Goal: Task Accomplishment & Management: Manage account settings

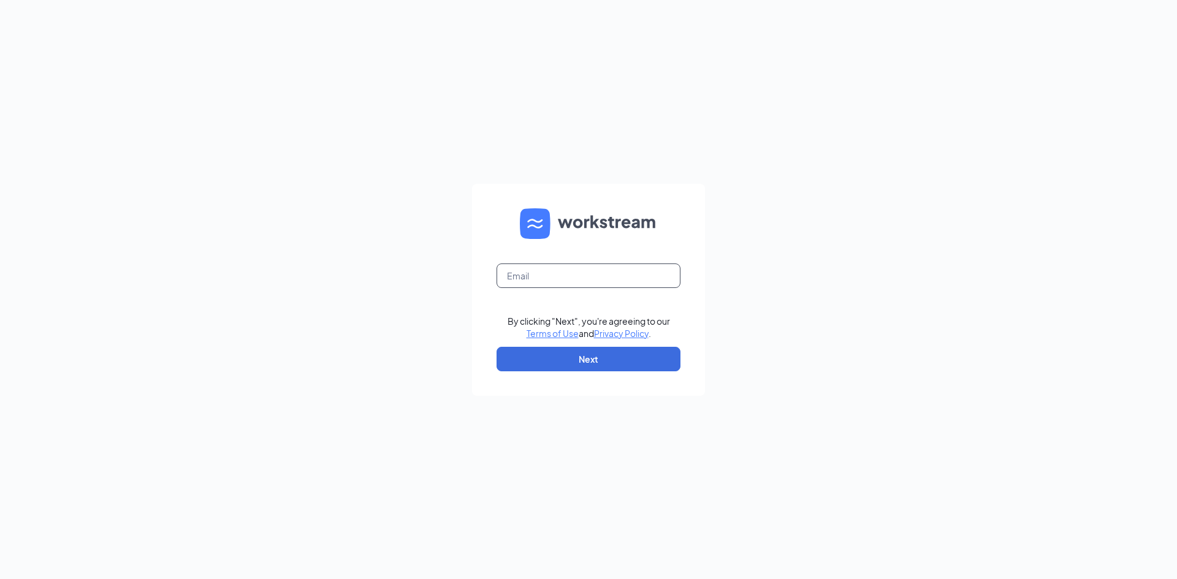
click at [559, 264] on input "text" at bounding box center [588, 276] width 184 height 25
type input "michaelwryecfa@gmail.com"
click at [549, 362] on button "Next" at bounding box center [588, 359] width 184 height 25
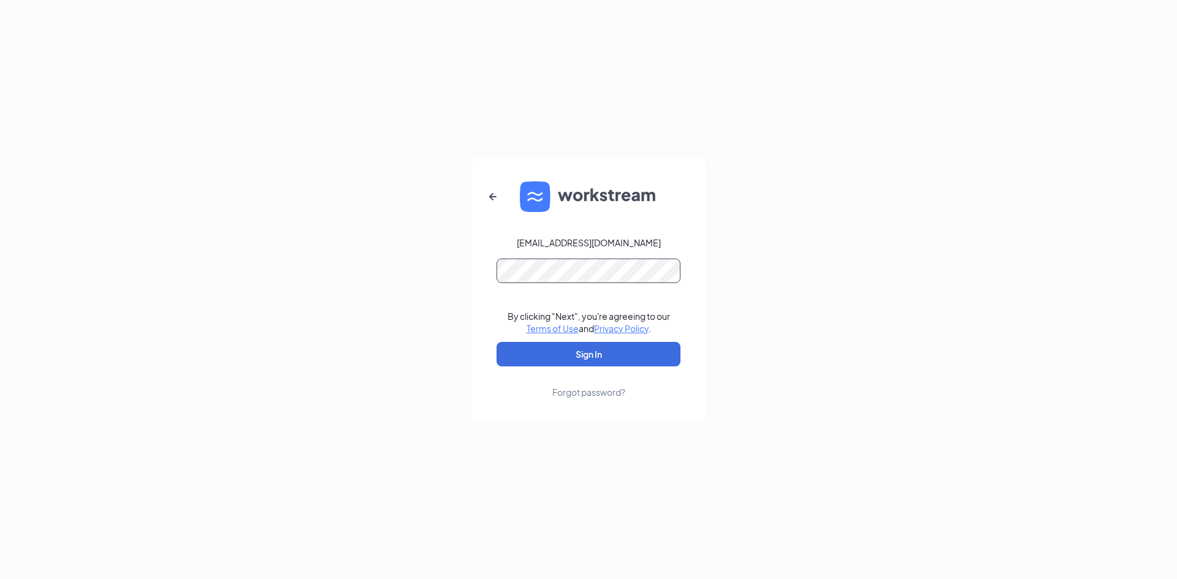
click at [496, 342] on button "Sign In" at bounding box center [588, 354] width 184 height 25
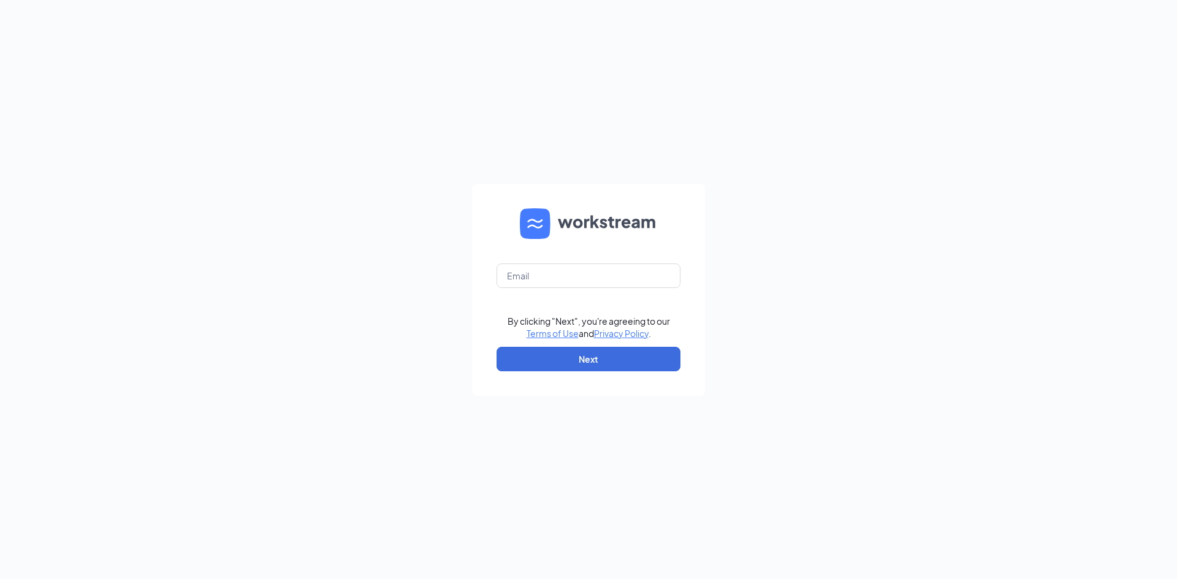
click at [588, 251] on form "By clicking "Next", you're agreeing to our Terms of Use and Privacy Policy . Ne…" at bounding box center [588, 290] width 233 height 212
click at [586, 285] on form "By clicking "Next", you're agreeing to our Terms of Use and Privacy Policy . Ne…" at bounding box center [588, 290] width 233 height 212
click at [587, 283] on input "text" at bounding box center [588, 276] width 184 height 25
type input "michaelwryecfa@gmail.com"
click at [594, 352] on button "Next" at bounding box center [588, 359] width 184 height 25
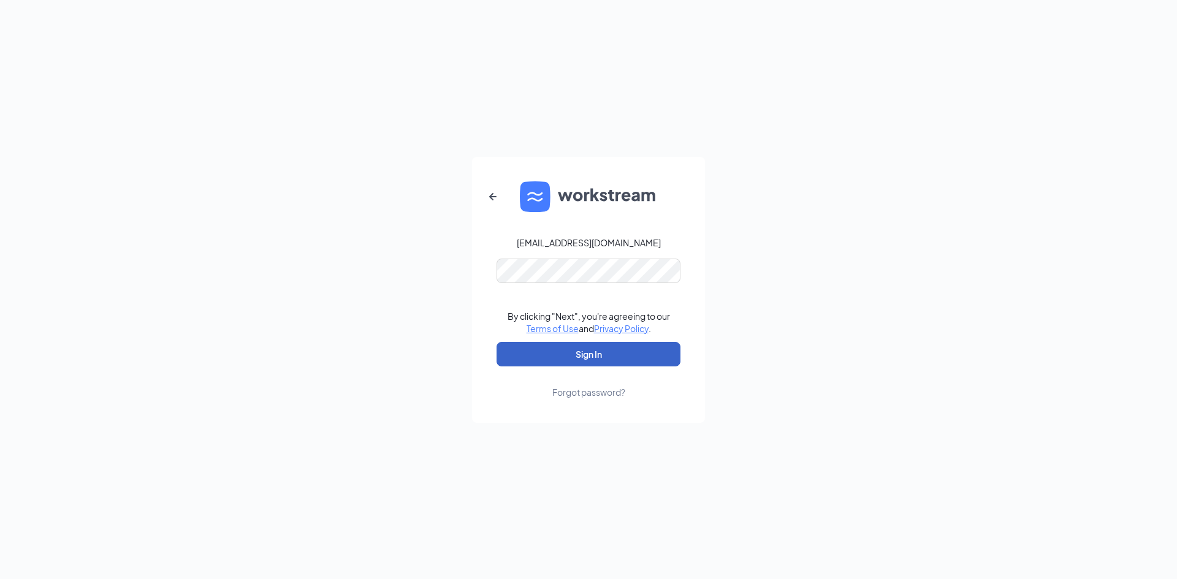
click at [529, 354] on button "Sign In" at bounding box center [588, 354] width 184 height 25
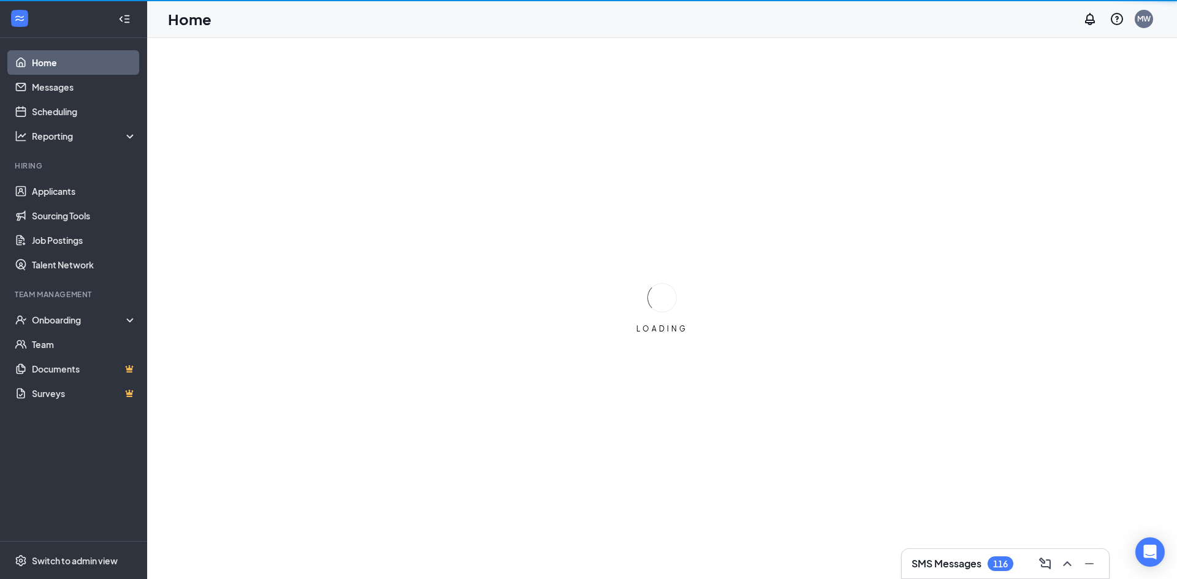
click at [943, 565] on h3 "SMS Messages" at bounding box center [946, 563] width 70 height 13
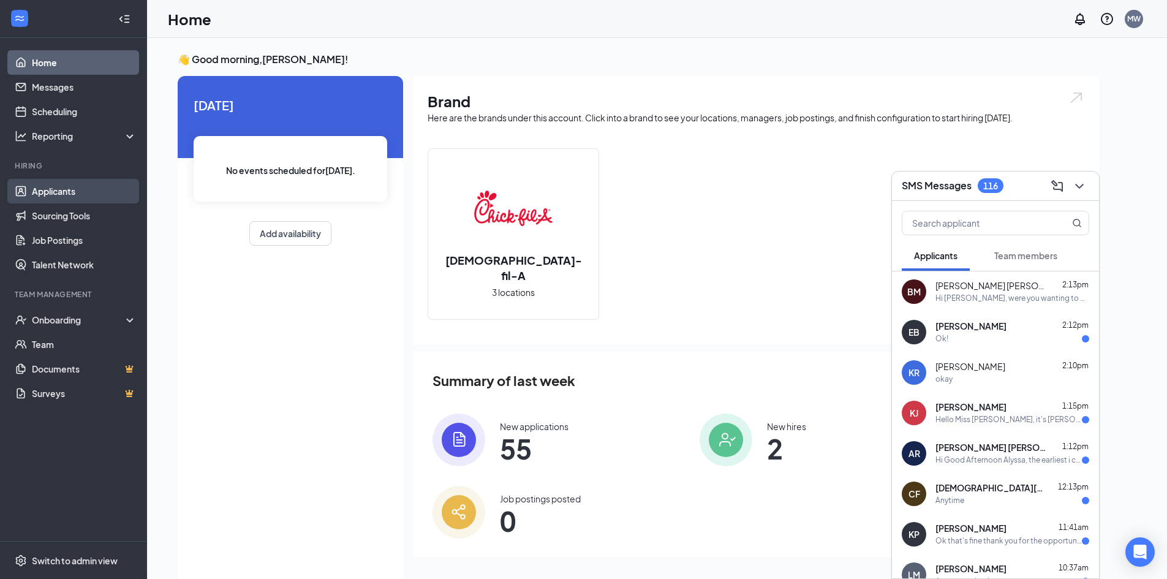
click at [64, 184] on link "Applicants" at bounding box center [84, 191] width 105 height 25
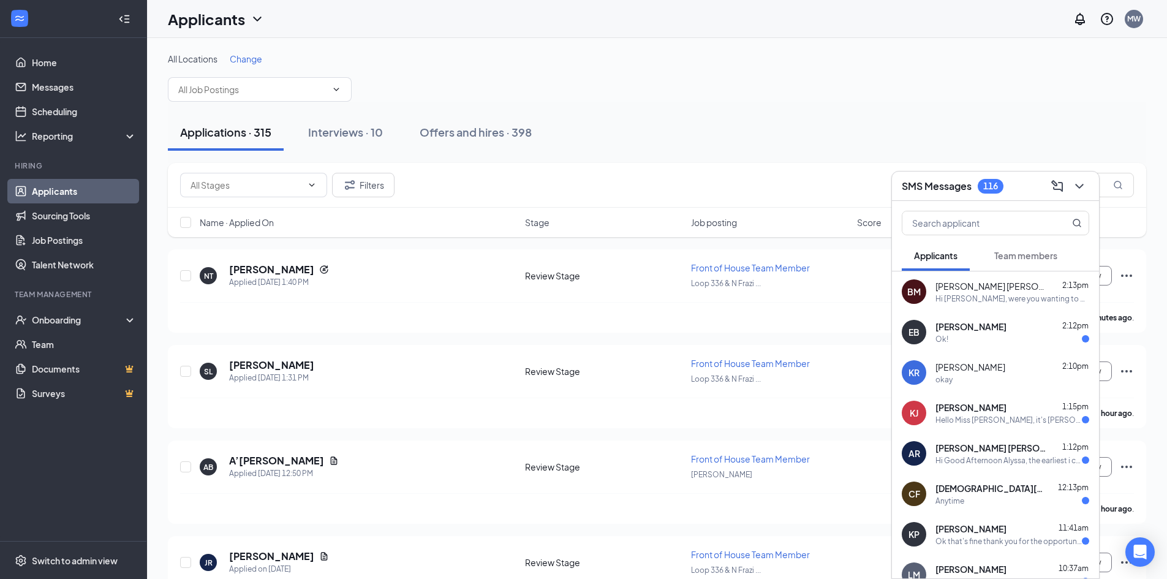
click at [1004, 337] on div "Ok!" at bounding box center [1013, 339] width 154 height 10
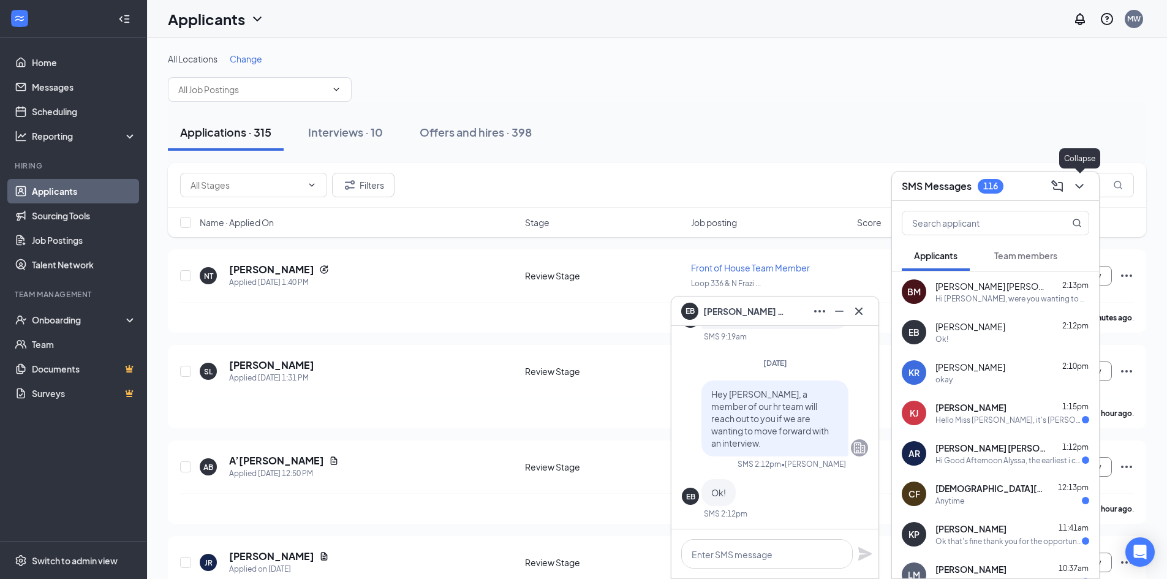
click at [1083, 189] on icon "ChevronDown" at bounding box center [1079, 186] width 15 height 15
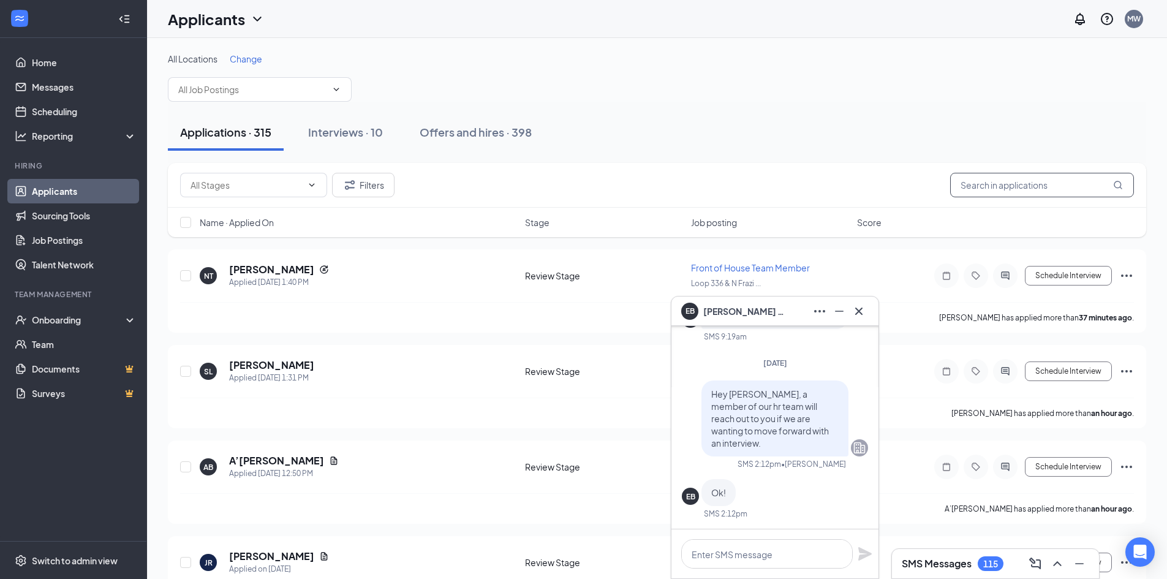
click at [1013, 192] on input "text" at bounding box center [1042, 185] width 184 height 25
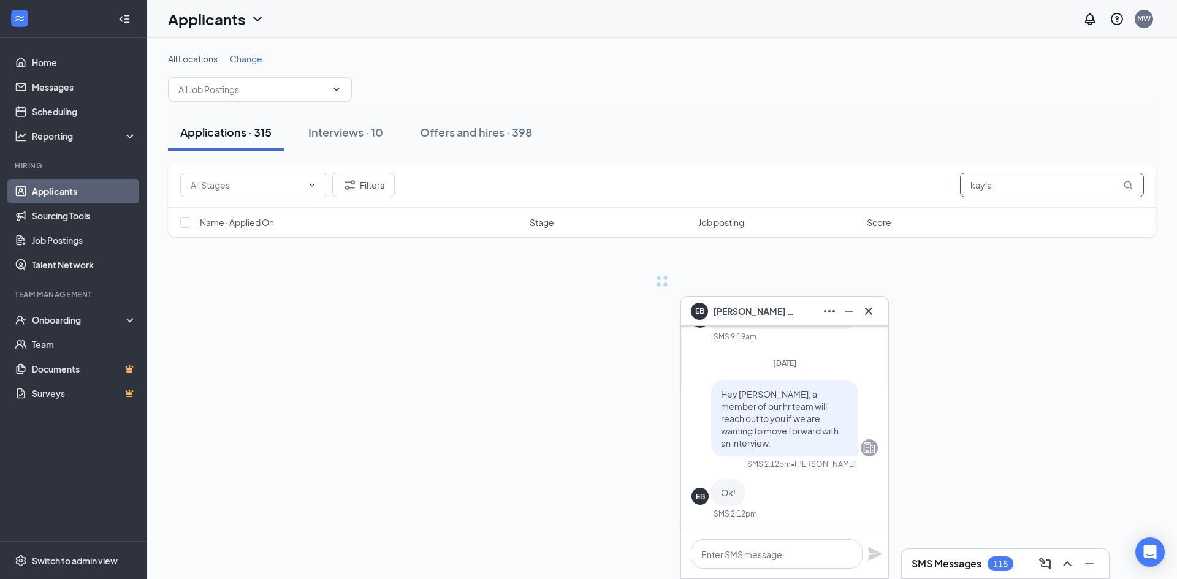
type input "kayla"
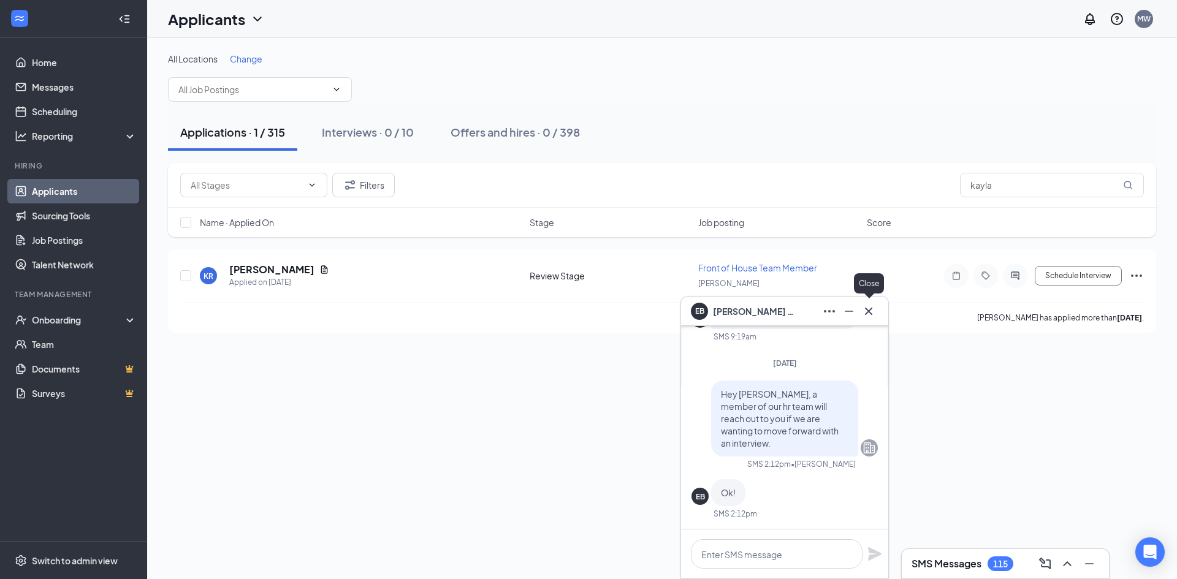
click at [873, 311] on icon "Cross" at bounding box center [868, 311] width 15 height 15
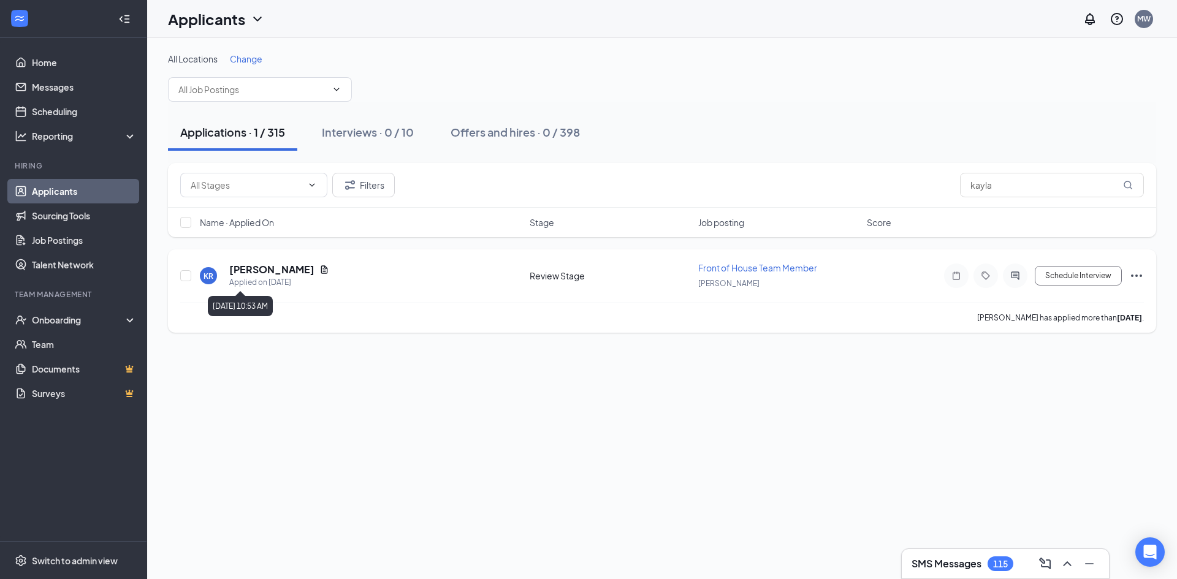
click at [260, 265] on h5 "[PERSON_NAME]" at bounding box center [271, 269] width 85 height 13
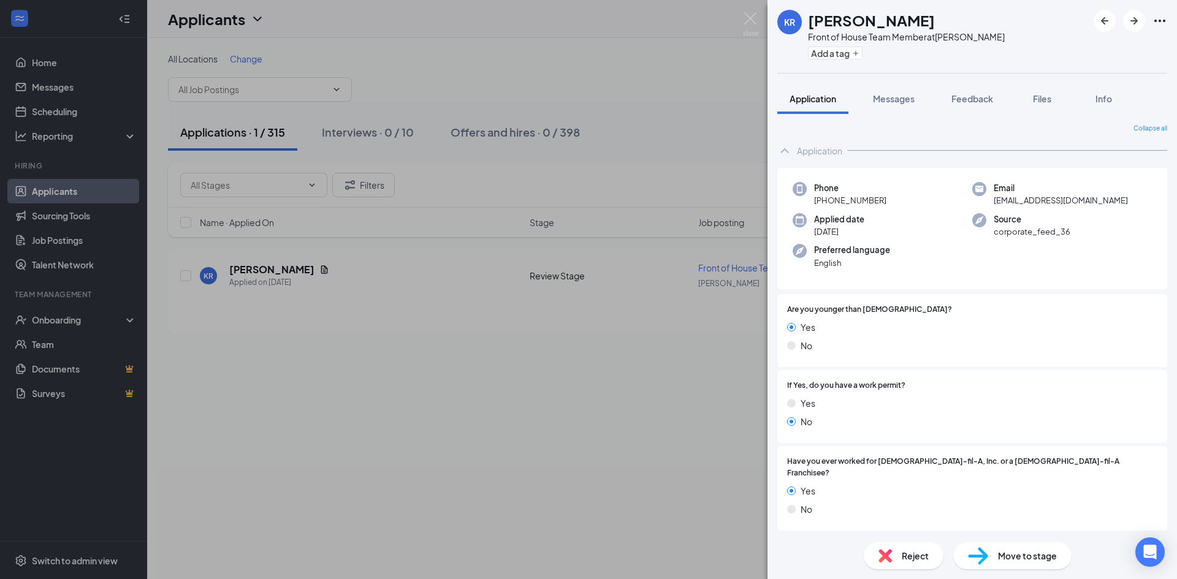
click at [1164, 21] on icon "Ellipses" at bounding box center [1159, 21] width 11 height 2
click at [1124, 48] on link "View full application" at bounding box center [1093, 49] width 132 height 12
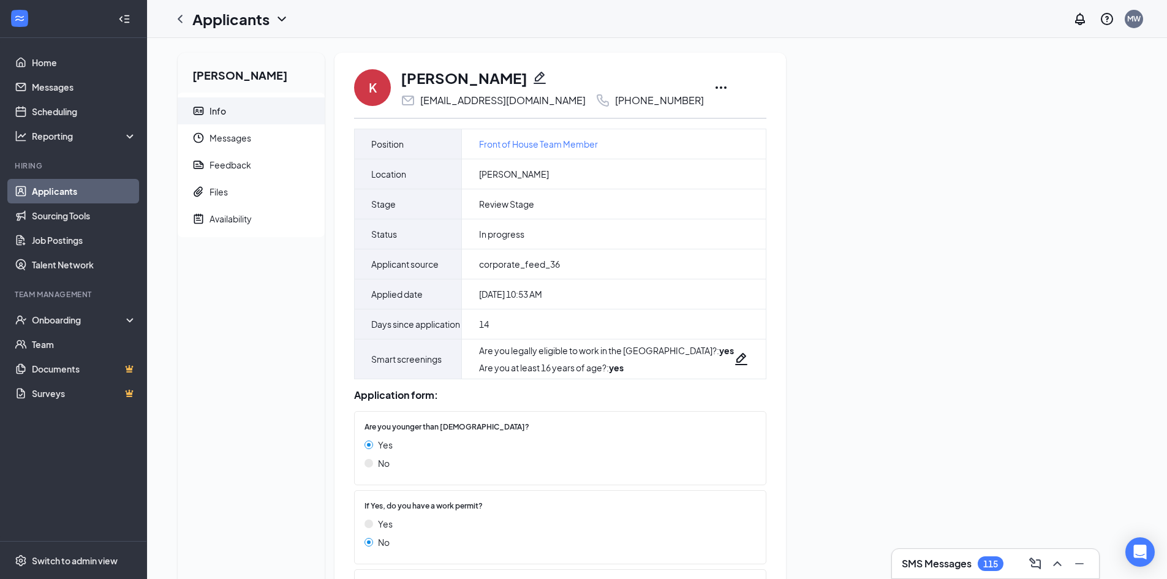
click at [714, 86] on icon "Ellipses" at bounding box center [721, 87] width 15 height 15
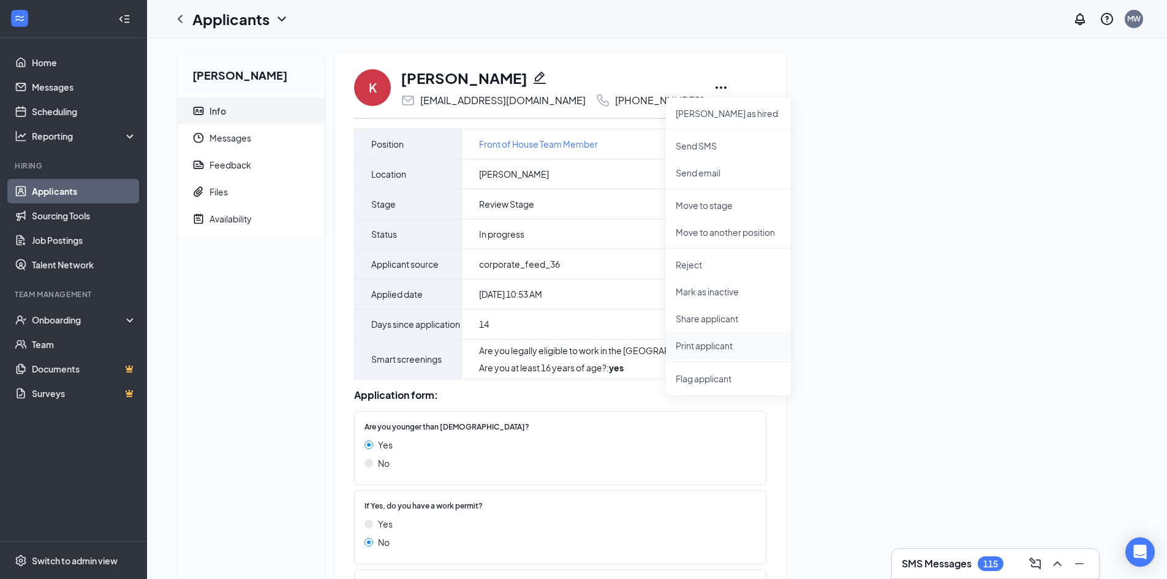
click at [735, 333] on li "Print applicant" at bounding box center [728, 345] width 125 height 27
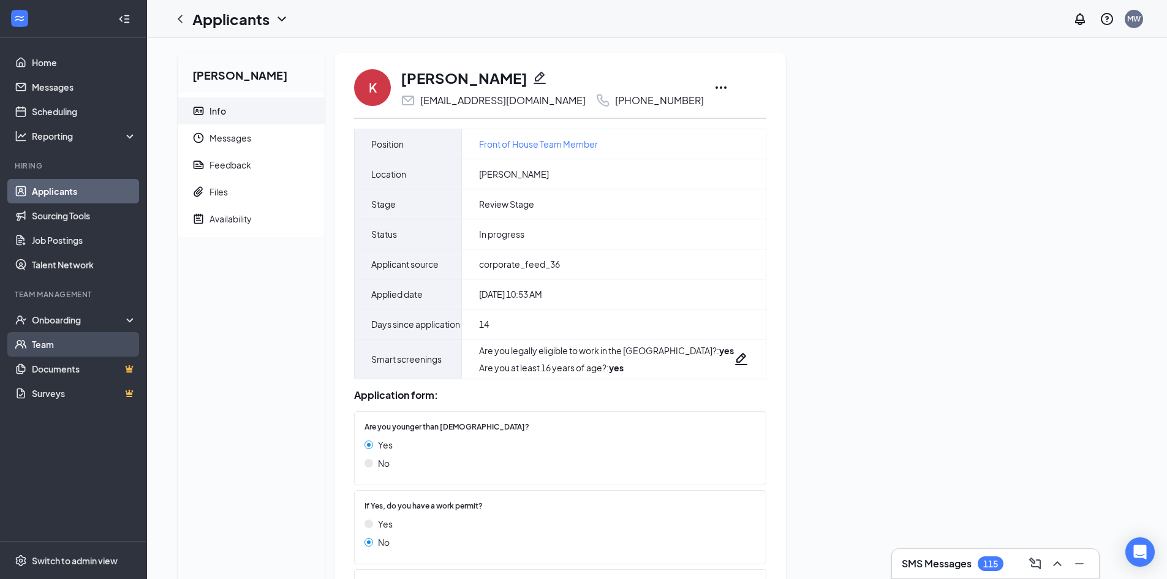
click at [75, 344] on link "Team" at bounding box center [84, 344] width 105 height 25
